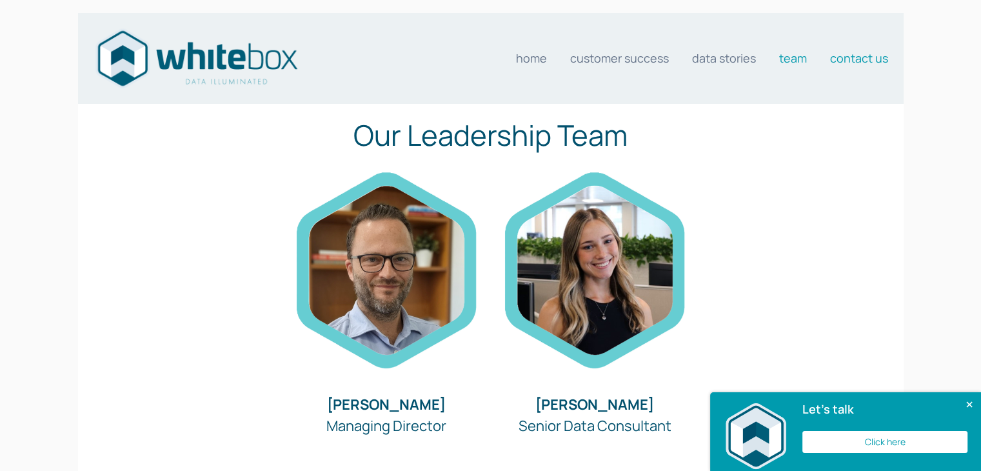
click at [858, 65] on link "Contact us" at bounding box center [859, 58] width 58 height 26
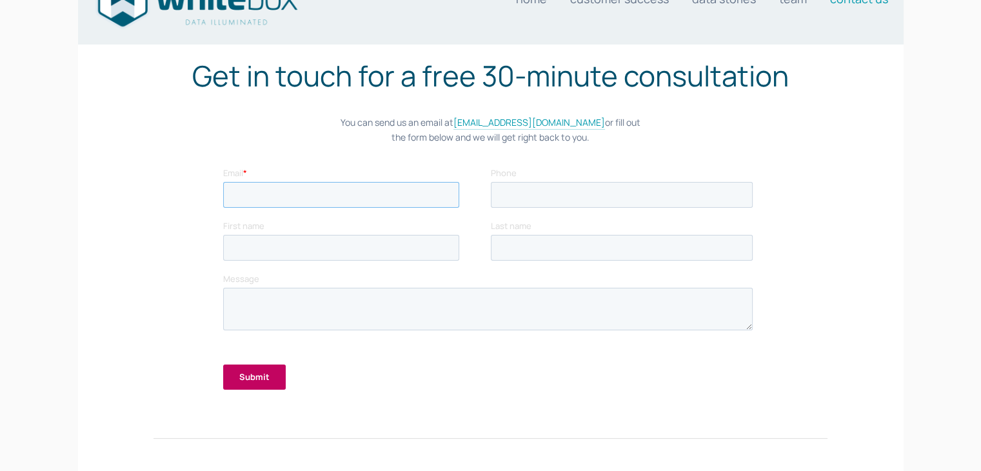
click at [401, 201] on input "Email *" at bounding box center [341, 195] width 236 height 26
type input "theanshu415@gmail.com"
type input "+916205644980"
type input "Priyanshu"
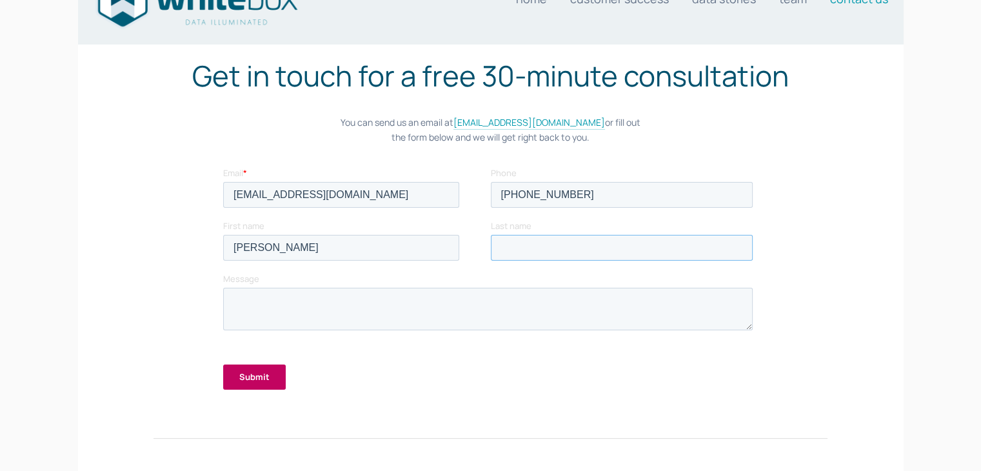
type input "Singh"
click at [367, 317] on textarea "Message" at bounding box center [488, 309] width 530 height 43
paste textarea "White Box Analytics Pty Limited"
type textarea "White Box Analytics Pty Limited"
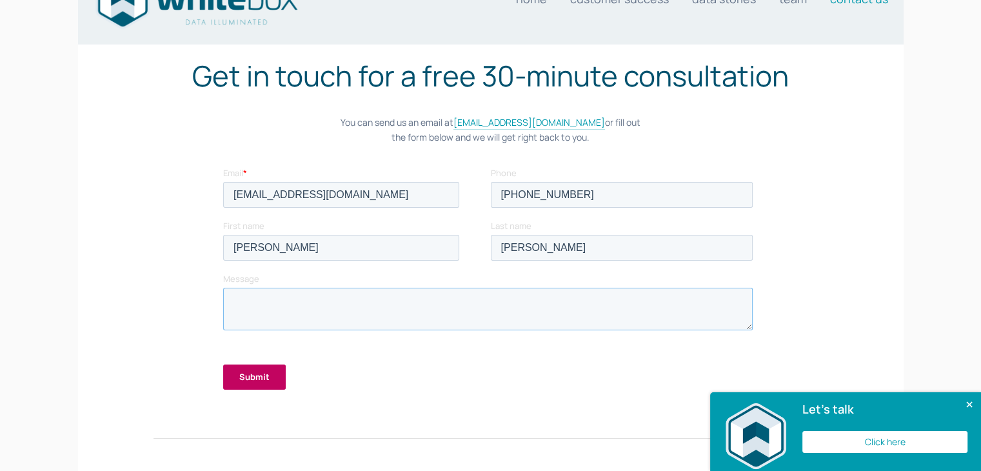
paste textarea "Dear [Recipient’s Name], I am writing to express my interest in the Data Analys…"
click at [346, 303] on textarea "Dear [Recipient’s Name], I am writing to express my interest in the Data Analys…" at bounding box center [488, 309] width 530 height 43
click at [304, 305] on textarea "D, I am writing to express my interest in the Data Analyst position. Over the p…" at bounding box center [488, 309] width 530 height 43
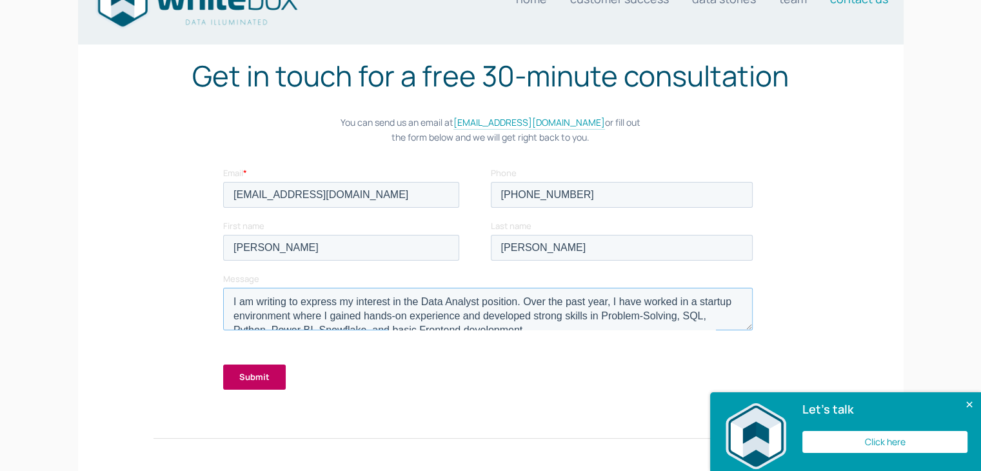
scroll to position [27, 0]
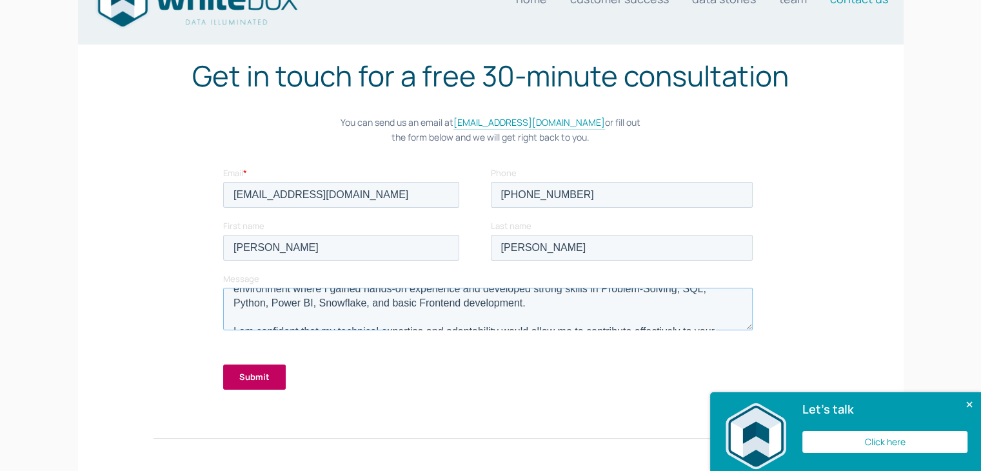
click at [234, 300] on textarea "I am writing to express my interest in the Data Analyst position. Over the past…" at bounding box center [488, 309] width 530 height 43
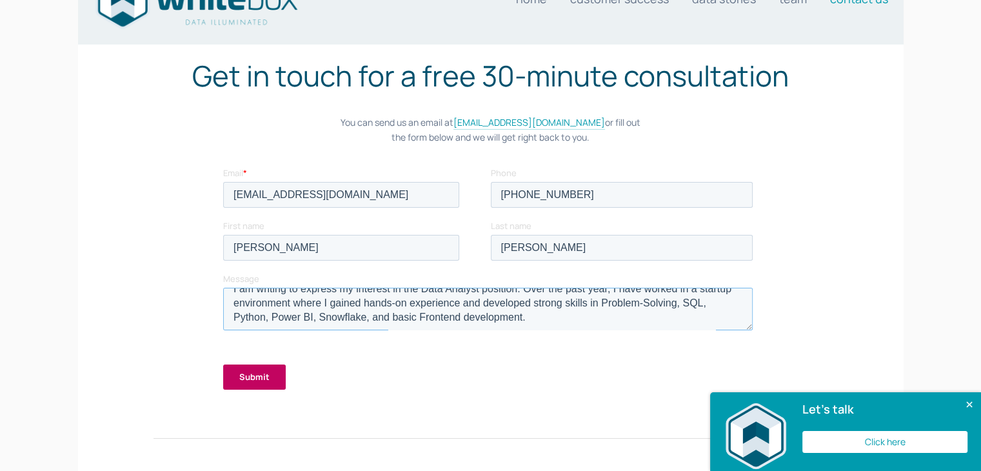
scroll to position [0, 0]
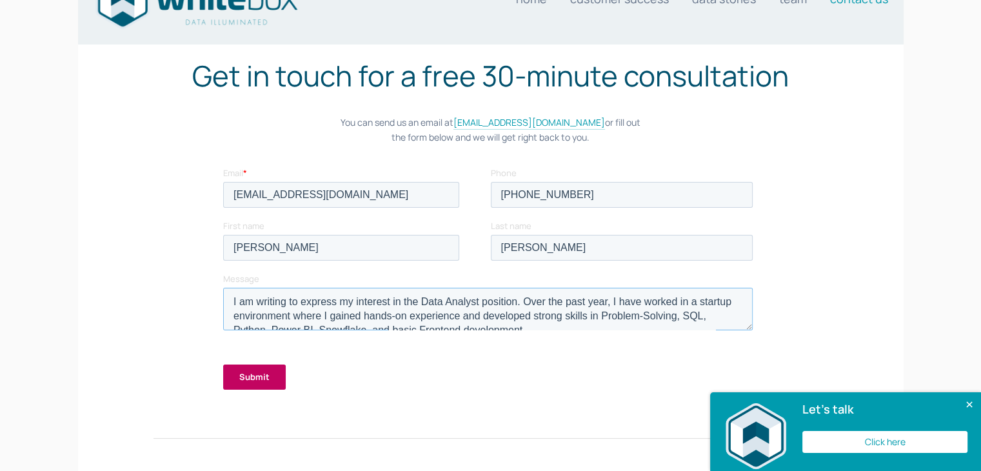
type textarea "I am writing to express my interest in the Data Analyst position. Over the past…"
drag, startPoint x: 384, startPoint y: 325, endPoint x: 173, endPoint y: 250, distance: 223.6
click html "Email * theanshu415@gmail.com Phone +916205644980 First name Priyanshu Last nam…"
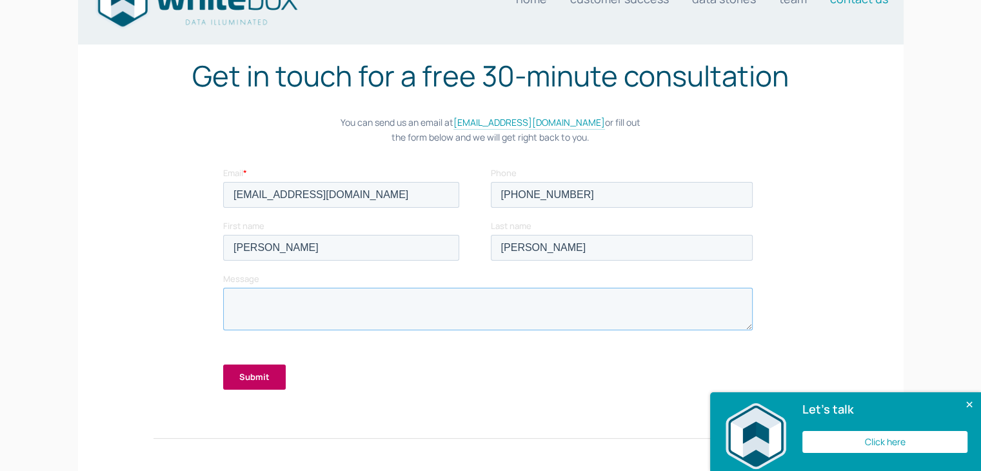
paste textarea "Hello, I’m interested in applying for the Data Analyst role. I have around one …"
click at [270, 314] on textarea "Hello, I’m interested in applying for the Data Analyst role. I have around one …" at bounding box center [488, 309] width 530 height 43
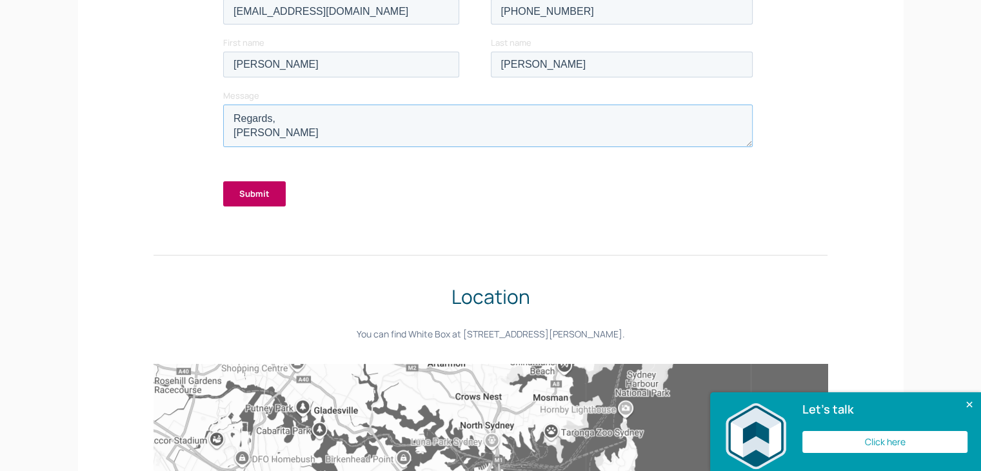
scroll to position [55, 0]
type textarea "Hello, I’m interested in applying for the Data Analyst role. I have around one …"
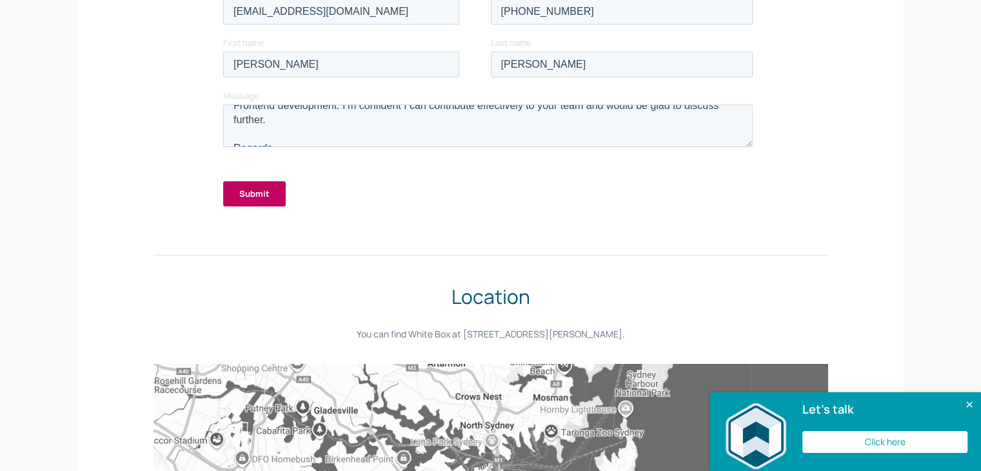
drag, startPoint x: 239, startPoint y: 113, endPoint x: 230, endPoint y: 194, distance: 81.8
click at [230, 194] on input "Submit" at bounding box center [254, 194] width 63 height 25
